Goal: Transaction & Acquisition: Register for event/course

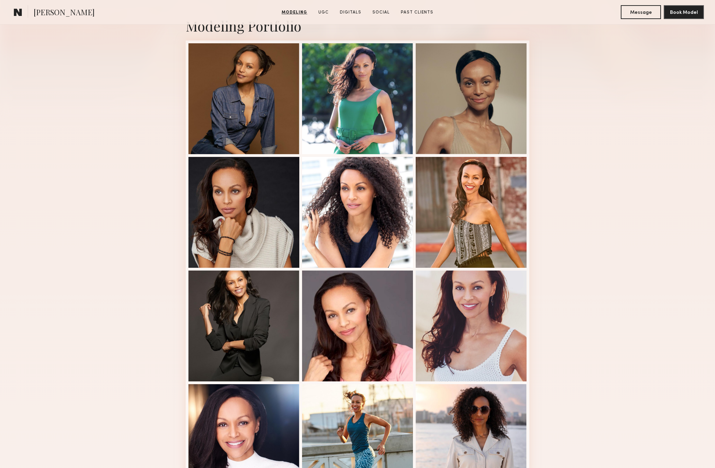
scroll to position [21, 0]
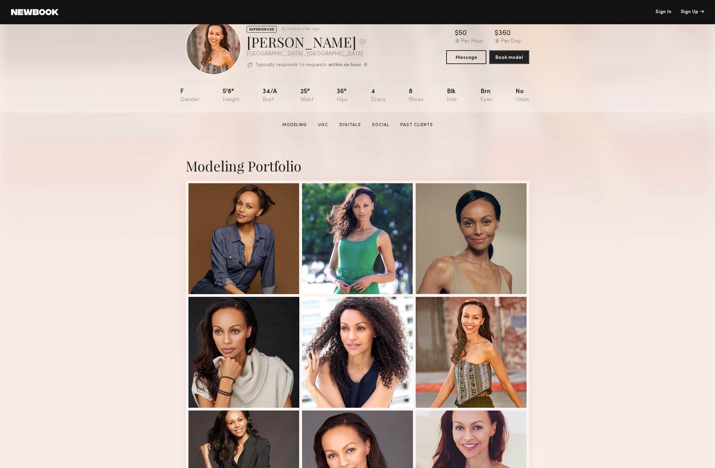
drag, startPoint x: 571, startPoint y: 58, endPoint x: 558, endPoint y: 35, distance: 26.1
click at [571, 56] on div "EXPERIENCED Online < 1hr ago [PERSON_NAME] Favorite [GEOGRAPHIC_DATA] , [GEOGRA…" at bounding box center [357, 58] width 715 height 110
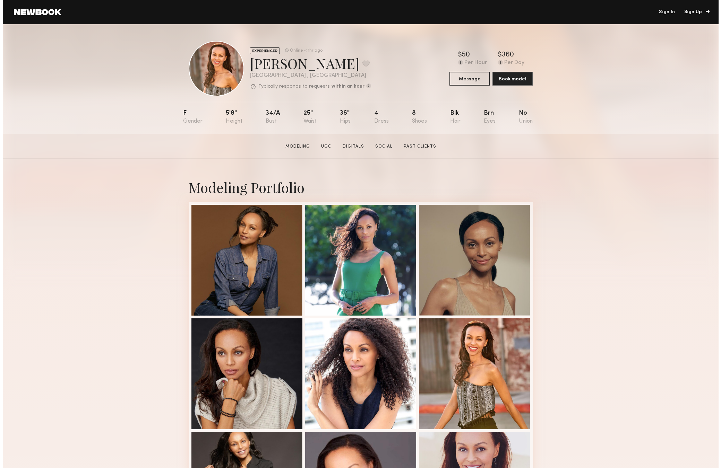
scroll to position [0, 0]
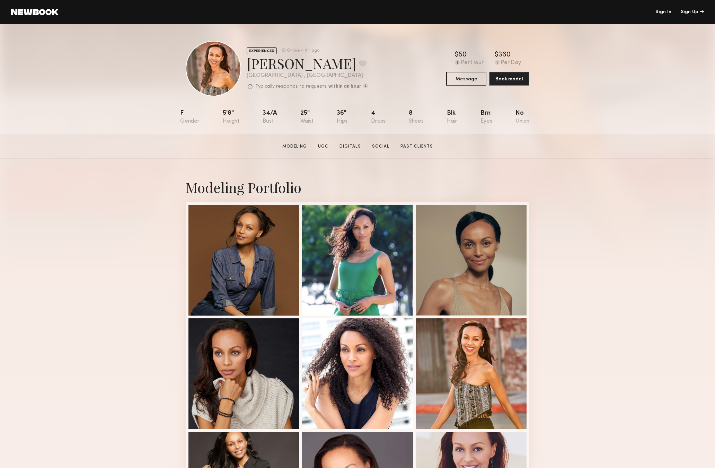
click at [665, 13] on link "Sign In" at bounding box center [664, 12] width 16 height 5
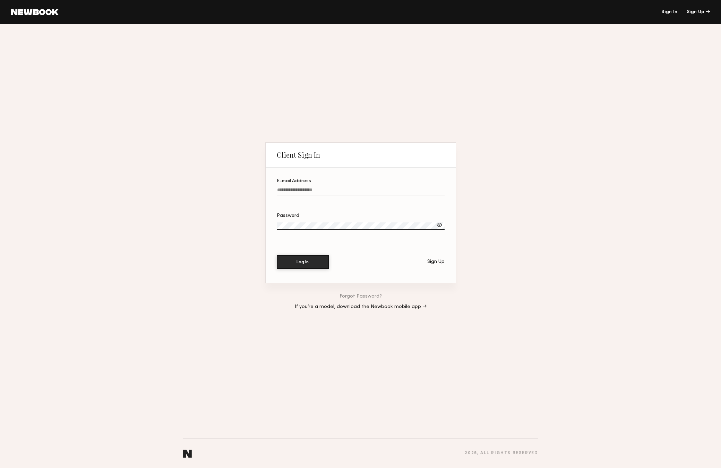
drag, startPoint x: 441, startPoint y: 190, endPoint x: 437, endPoint y: 190, distance: 4.2
click at [277, 186] on div at bounding box center [277, 186] width 0 height 0
click at [441, 189] on input "E-mail Address" at bounding box center [361, 192] width 168 height 8
click at [317, 191] on input "E-mail Address Required" at bounding box center [361, 192] width 168 height 8
click at [277, 186] on div at bounding box center [277, 186] width 0 height 0
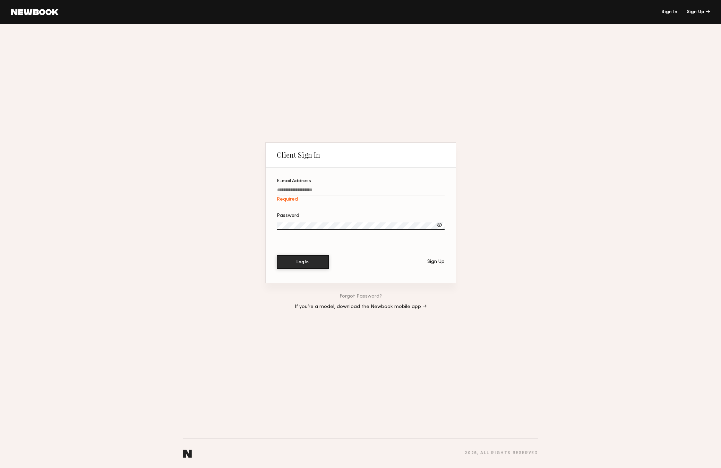
click at [439, 192] on input "E-mail Address Required" at bounding box center [361, 192] width 168 height 8
click at [410, 178] on section "E-mail Address Required Password Log In Sign Up" at bounding box center [360, 225] width 190 height 115
click at [439, 227] on div at bounding box center [439, 224] width 7 height 7
click at [326, 189] on label "E-mail Address Required" at bounding box center [361, 191] width 168 height 24
click at [326, 189] on input "E-mail Address Required" at bounding box center [361, 192] width 168 height 8
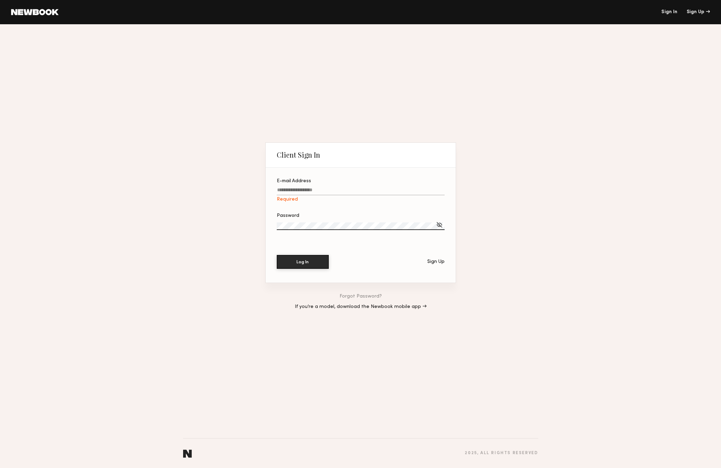
click at [325, 189] on input "E-mail Address Required" at bounding box center [361, 192] width 168 height 8
click at [674, 12] on link "Sign In" at bounding box center [669, 12] width 16 height 5
drag, startPoint x: 301, startPoint y: 188, endPoint x: 425, endPoint y: 192, distance: 123.8
click at [302, 188] on input "E-mail Address Required" at bounding box center [361, 192] width 168 height 8
click at [277, 186] on div at bounding box center [277, 186] width 0 height 0
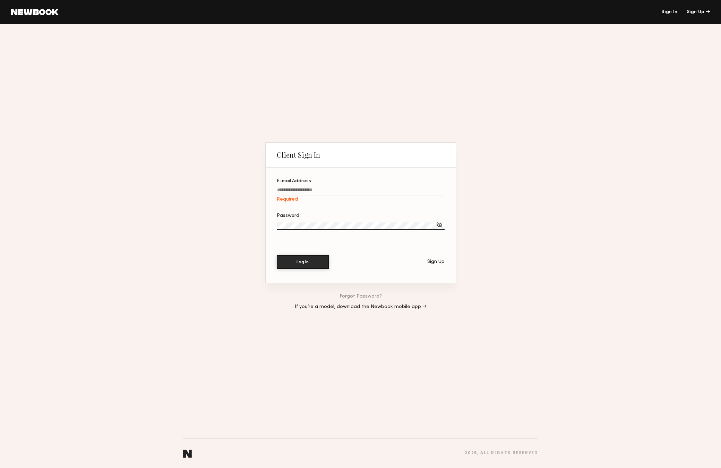
click at [438, 192] on input "E-mail Address Required" at bounding box center [361, 192] width 168 height 8
type input "*"
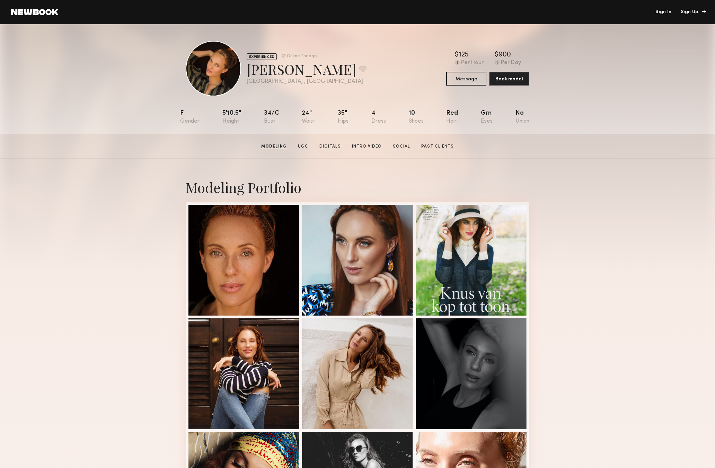
scroll to position [92, 0]
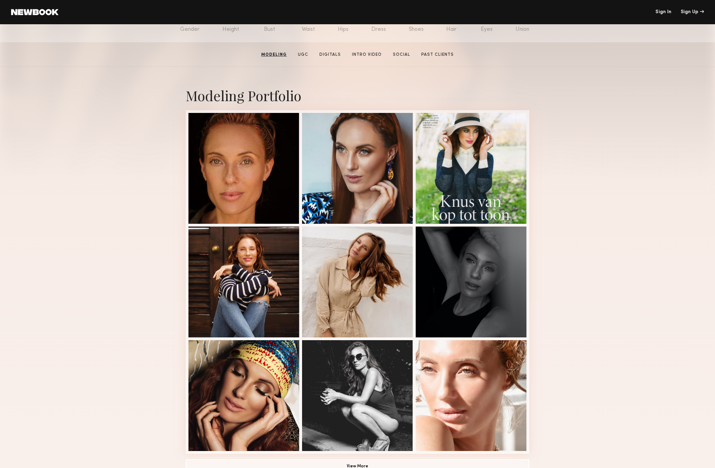
drag, startPoint x: 687, startPoint y: 10, endPoint x: 661, endPoint y: 20, distance: 27.4
click at [686, 10] on div "Sign Up" at bounding box center [692, 12] width 23 height 5
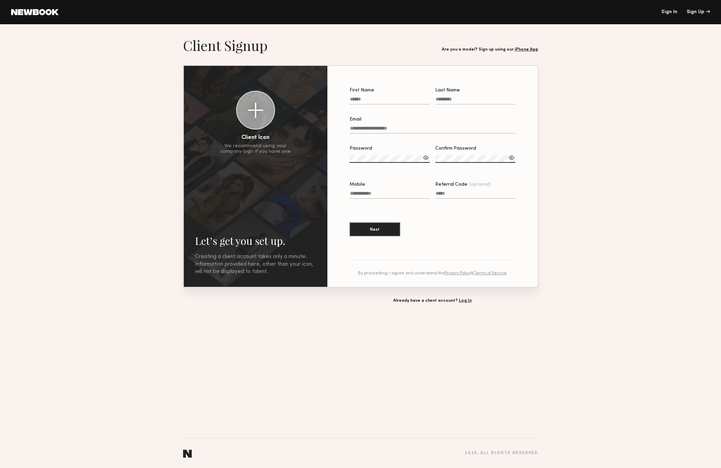
click at [376, 101] on input "First Name" at bounding box center [389, 101] width 80 height 8
type input "******"
type input "**********"
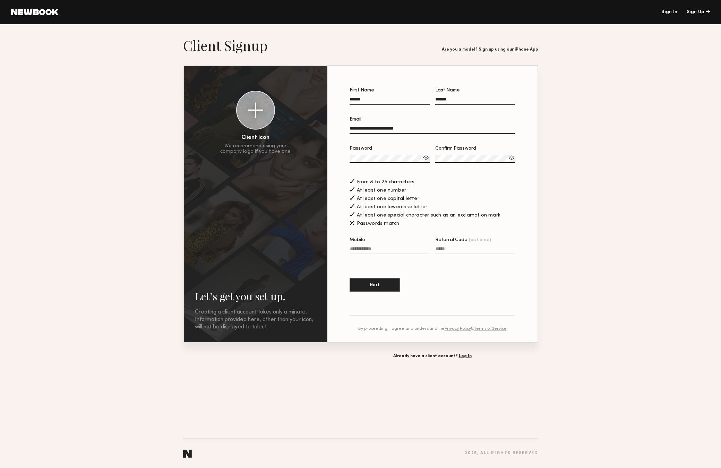
click at [464, 154] on label "Confirm Password" at bounding box center [475, 158] width 80 height 24
drag, startPoint x: 595, startPoint y: 299, endPoint x: 504, endPoint y: 283, distance: 92.7
click at [594, 299] on section "**********" at bounding box center [360, 198] width 721 height 322
click at [391, 249] on input "Mobile" at bounding box center [389, 250] width 80 height 8
type input "**********"
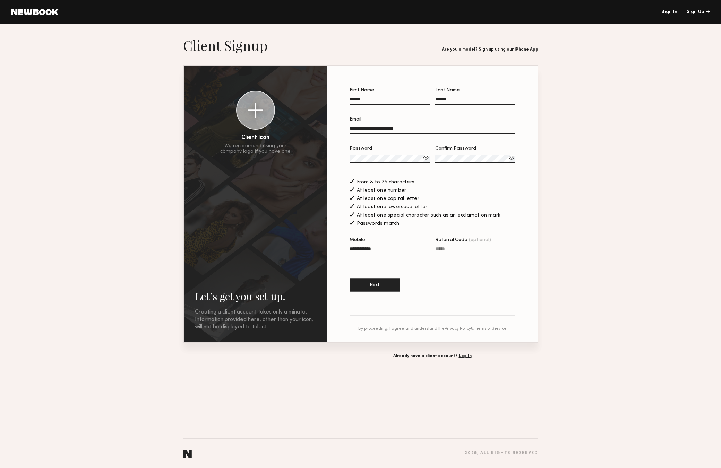
click at [500, 265] on section "**********" at bounding box center [432, 193] width 166 height 211
click at [380, 285] on button "Next" at bounding box center [374, 285] width 51 height 14
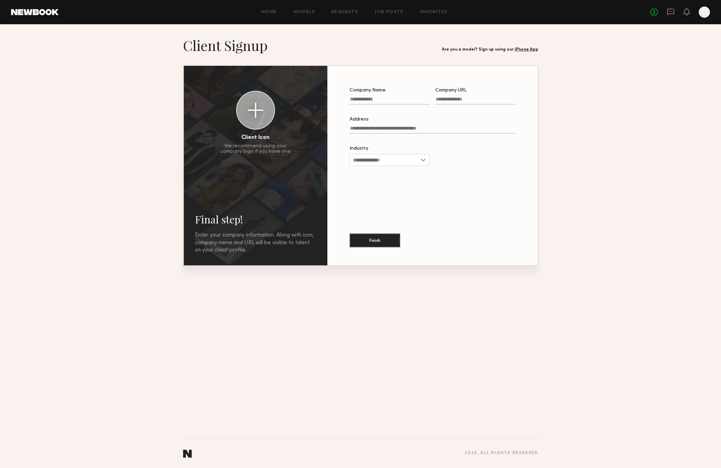
click at [376, 100] on input "Company Name" at bounding box center [389, 101] width 80 height 8
click at [390, 100] on input "Company Name Required" at bounding box center [389, 101] width 80 height 8
type input "**********"
click at [471, 100] on input "Company URL" at bounding box center [475, 101] width 80 height 8
paste input "**********"
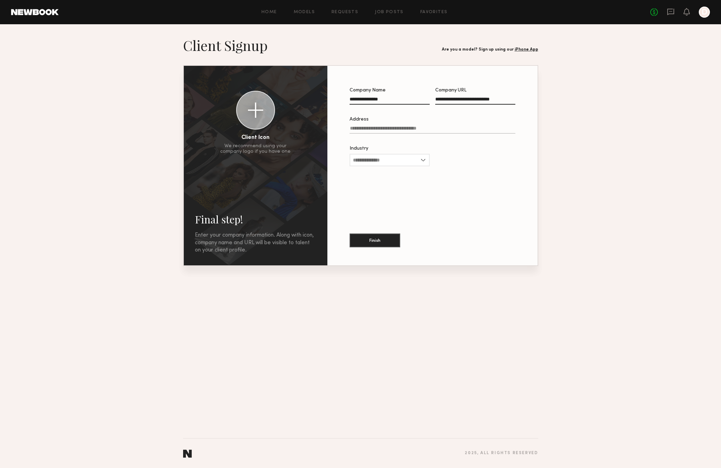
type input "**********"
click at [388, 128] on input "Address" at bounding box center [432, 130] width 166 height 8
click at [408, 157] on div "Industry Advertising Apparel Cosmetics Entertainment Publishing CPG Other" at bounding box center [389, 165] width 80 height 27
click at [395, 166] on input "Industry" at bounding box center [389, 165] width 80 height 12
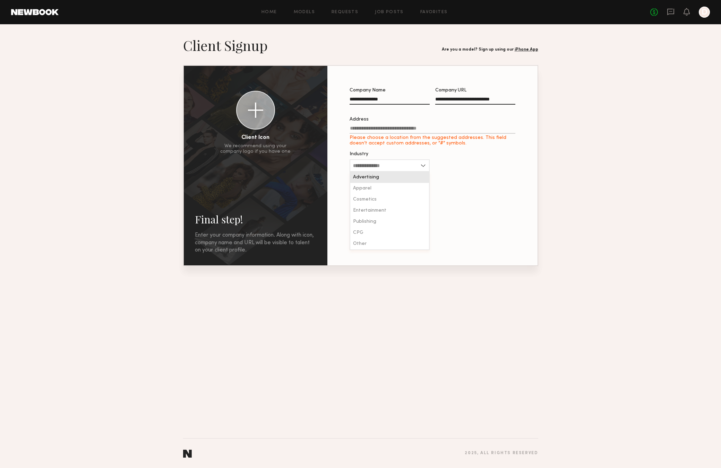
click at [434, 127] on input "Address Please choose a location from the suggested addresses. This field doesn…" at bounding box center [432, 130] width 166 height 8
paste input "**********"
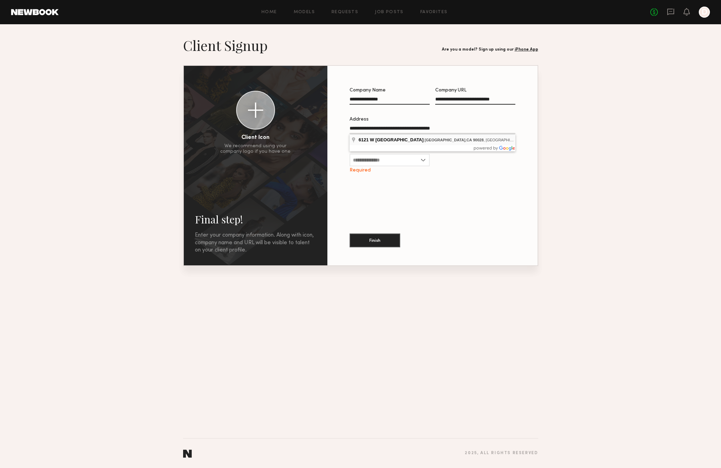
type input "**********"
click at [418, 160] on input "Industry" at bounding box center [389, 160] width 80 height 12
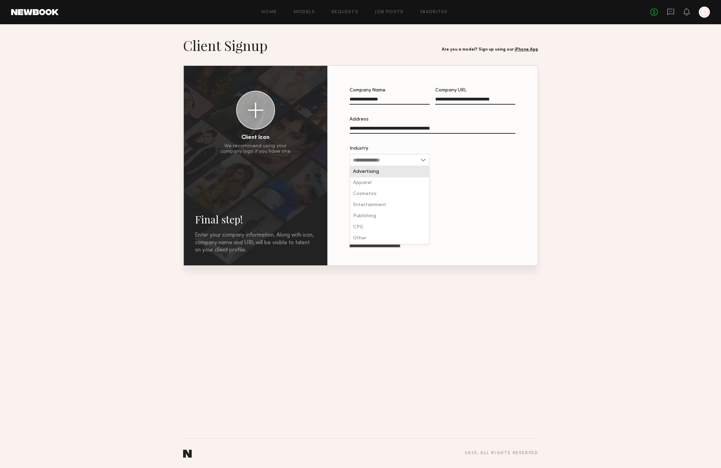
click at [388, 171] on div "Advertising" at bounding box center [389, 171] width 79 height 11
type input "**********"
click at [462, 177] on div "**********" at bounding box center [432, 165] width 188 height 177
click at [383, 240] on button "Finish" at bounding box center [374, 240] width 51 height 14
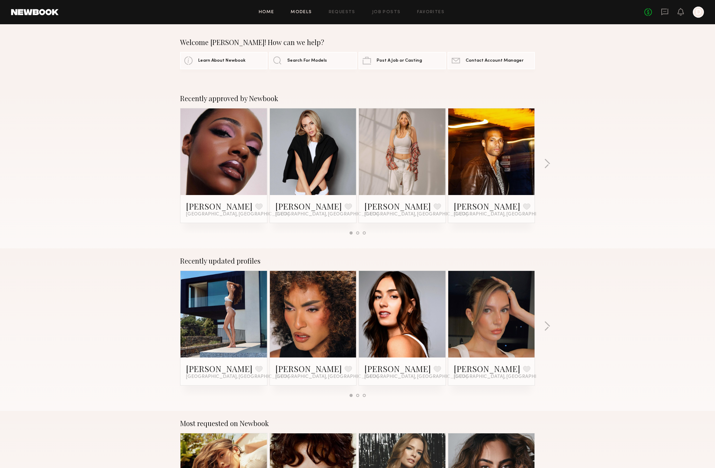
click at [310, 12] on link "Models" at bounding box center [301, 12] width 21 height 5
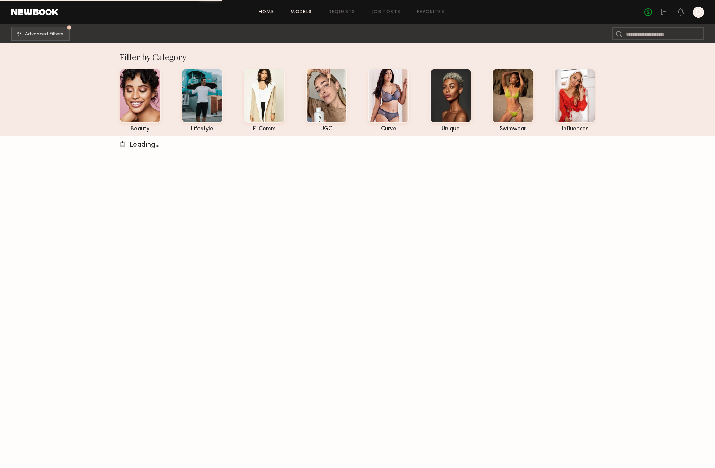
click at [272, 11] on link "Home" at bounding box center [267, 12] width 16 height 5
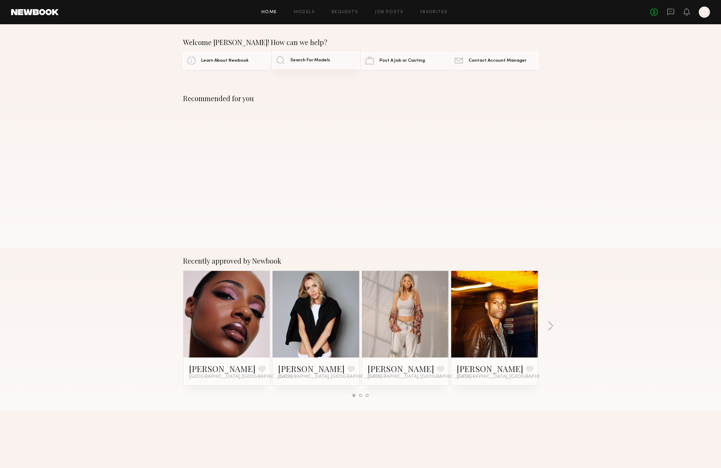
click at [312, 61] on span "Search For Models" at bounding box center [310, 60] width 40 height 5
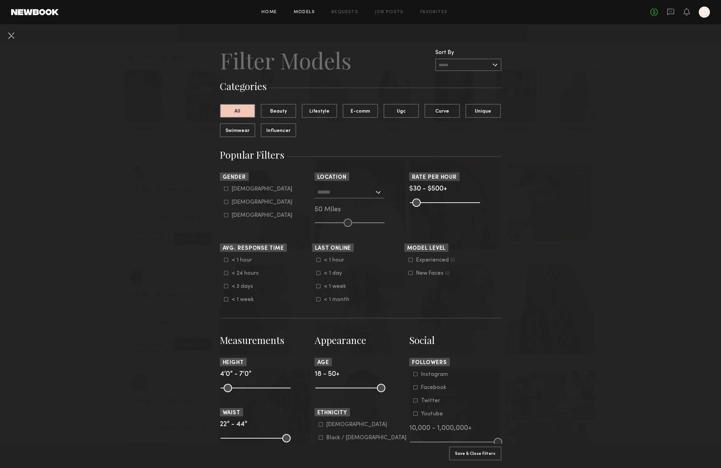
click at [270, 12] on link "Home" at bounding box center [269, 12] width 16 height 5
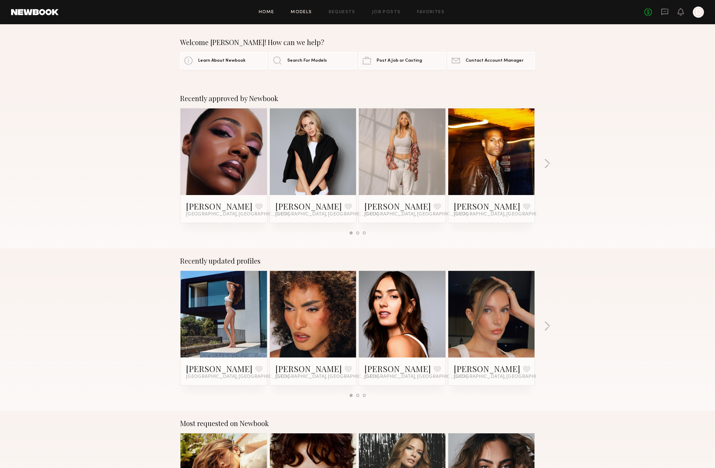
click at [302, 13] on link "Models" at bounding box center [301, 12] width 21 height 5
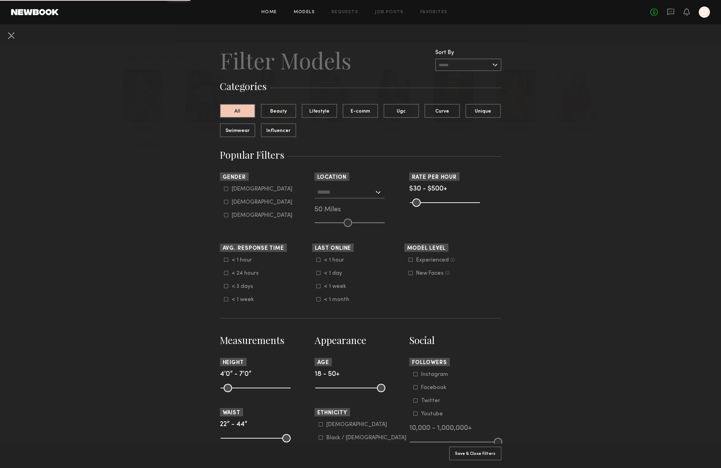
click at [272, 12] on link "Home" at bounding box center [269, 12] width 16 height 5
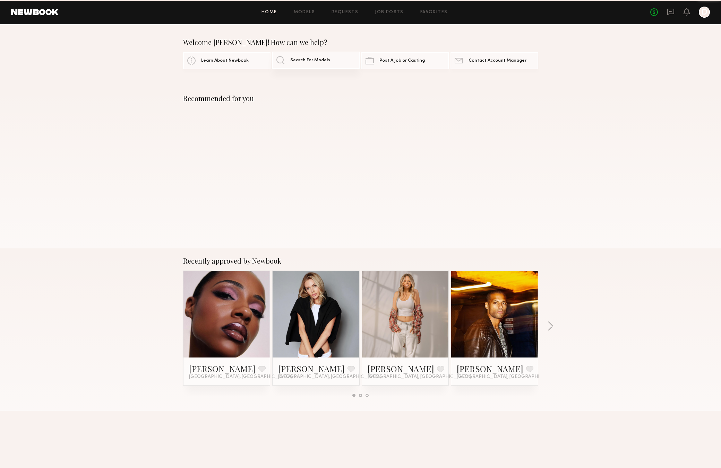
click at [310, 59] on span "Search For Models" at bounding box center [310, 60] width 40 height 5
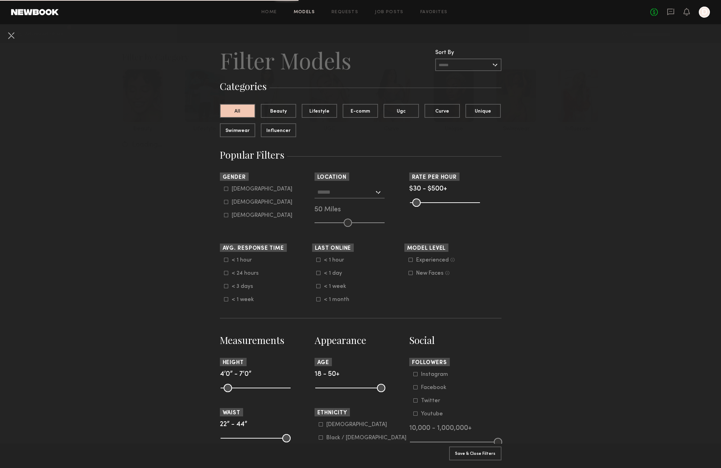
click at [267, 15] on div "Home Models Requests Job Posts Favorites Sign Out No fees up to $5,000 D" at bounding box center [384, 12] width 651 height 11
click at [276, 9] on div "Home Models Requests Job Posts Favorites Sign Out No fees up to $5,000 D" at bounding box center [384, 12] width 651 height 11
click at [224, 201] on icon at bounding box center [226, 202] width 4 height 4
type input "**"
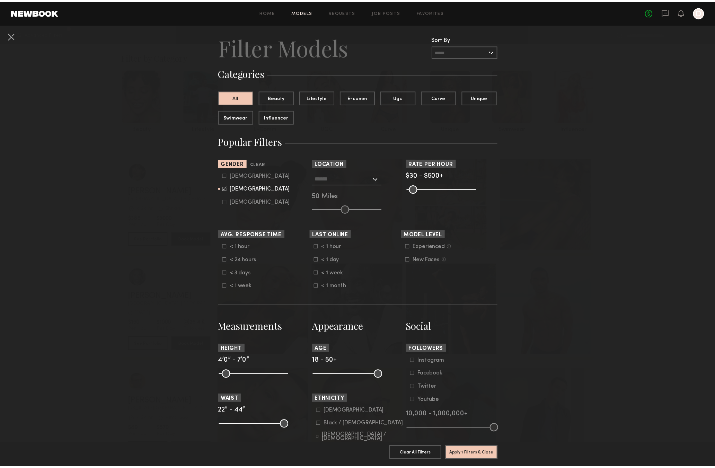
scroll to position [48, 0]
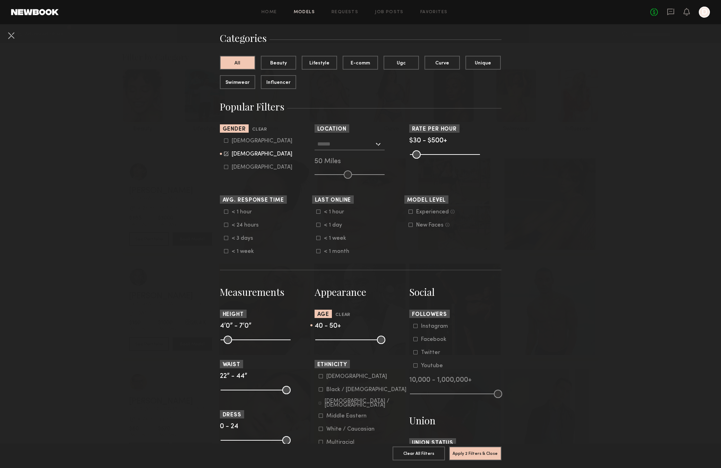
drag, startPoint x: 318, startPoint y: 340, endPoint x: 358, endPoint y: 342, distance: 40.2
click at [358, 342] on input "range" at bounding box center [350, 340] width 70 height 8
drag, startPoint x: 358, startPoint y: 341, endPoint x: 363, endPoint y: 340, distance: 4.6
click at [363, 340] on input "range" at bounding box center [350, 340] width 70 height 8
drag, startPoint x: 363, startPoint y: 340, endPoint x: 366, endPoint y: 341, distance: 3.5
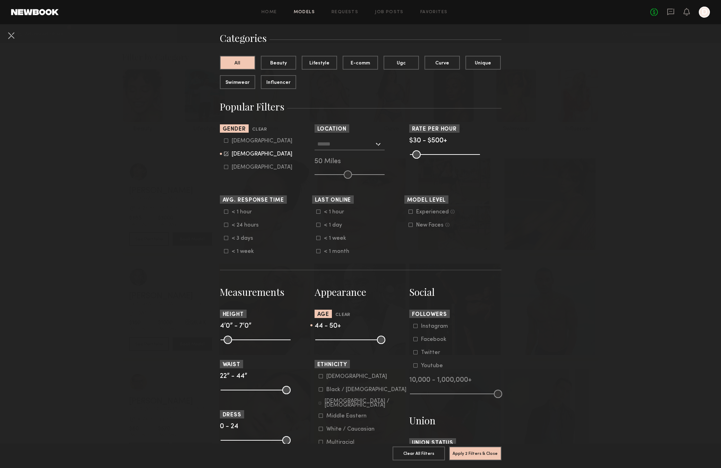
type input "**"
click at [366, 341] on input "range" at bounding box center [350, 340] width 70 height 8
click at [478, 448] on button "Apply 2 Filters & Close" at bounding box center [475, 453] width 52 height 14
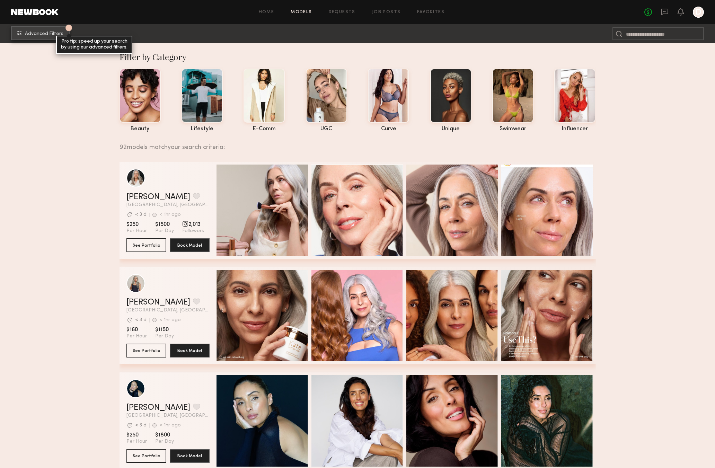
click at [51, 36] on button "2 Advanced Filters Pro tip: speed up your search by using our advanced filters." at bounding box center [40, 33] width 59 height 14
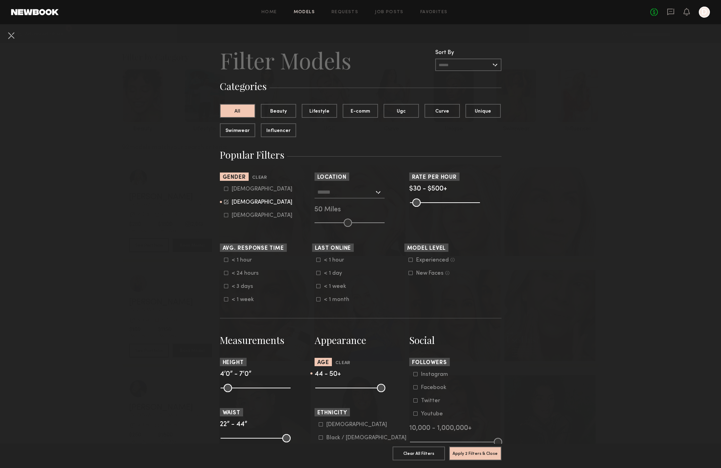
click at [372, 188] on div at bounding box center [349, 192] width 70 height 12
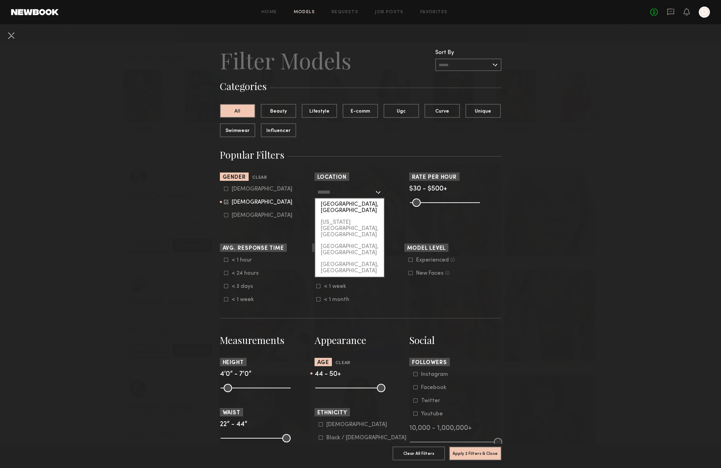
click at [360, 203] on div "[GEOGRAPHIC_DATA], [GEOGRAPHIC_DATA]" at bounding box center [349, 208] width 69 height 18
type input "**********"
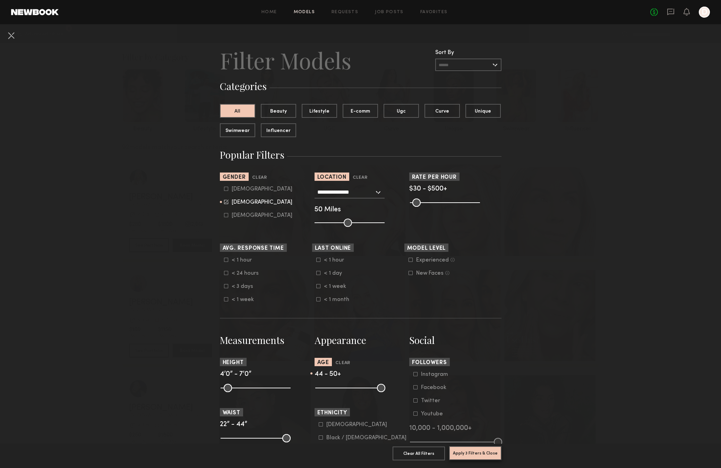
drag, startPoint x: 479, startPoint y: 448, endPoint x: 501, endPoint y: 443, distance: 22.5
click at [479, 448] on button "Apply 3 Filters & Close" at bounding box center [475, 453] width 52 height 14
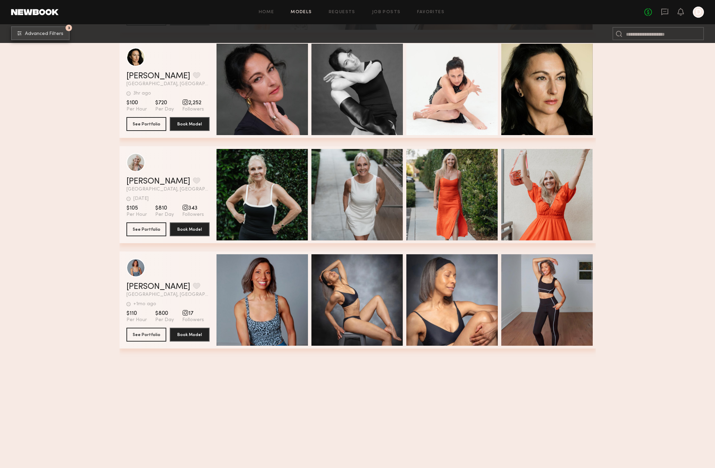
scroll to position [2298, 0]
